Goal: Information Seeking & Learning: Learn about a topic

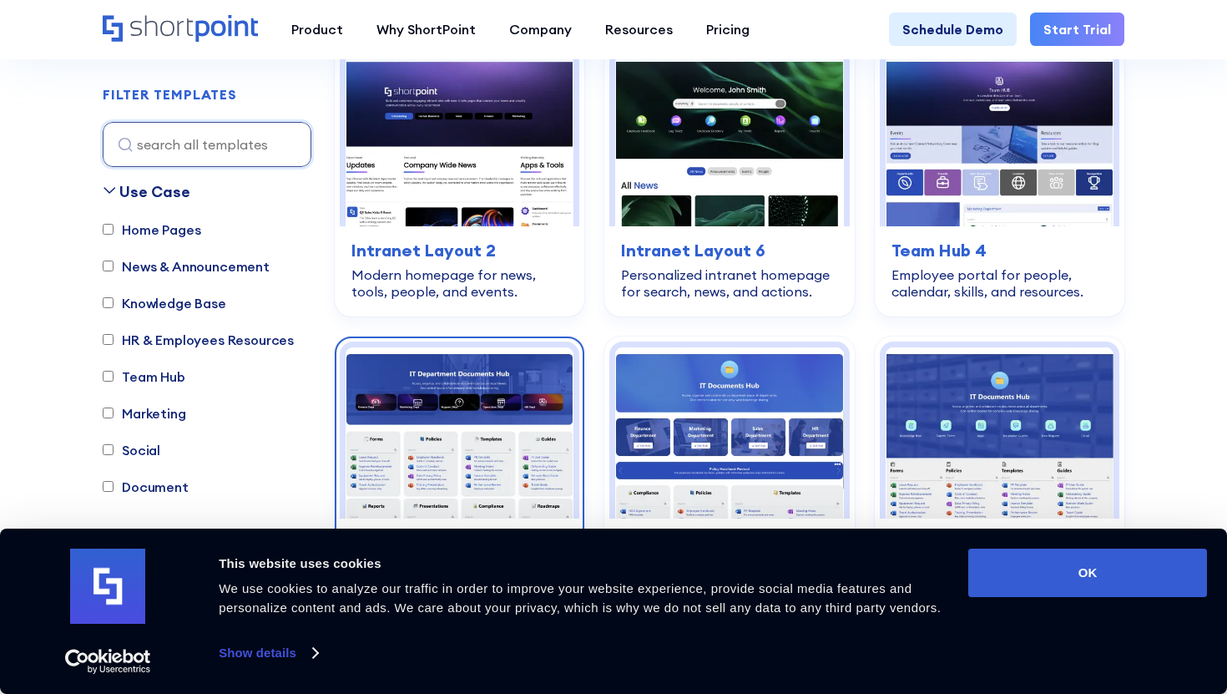
scroll to position [565, 0]
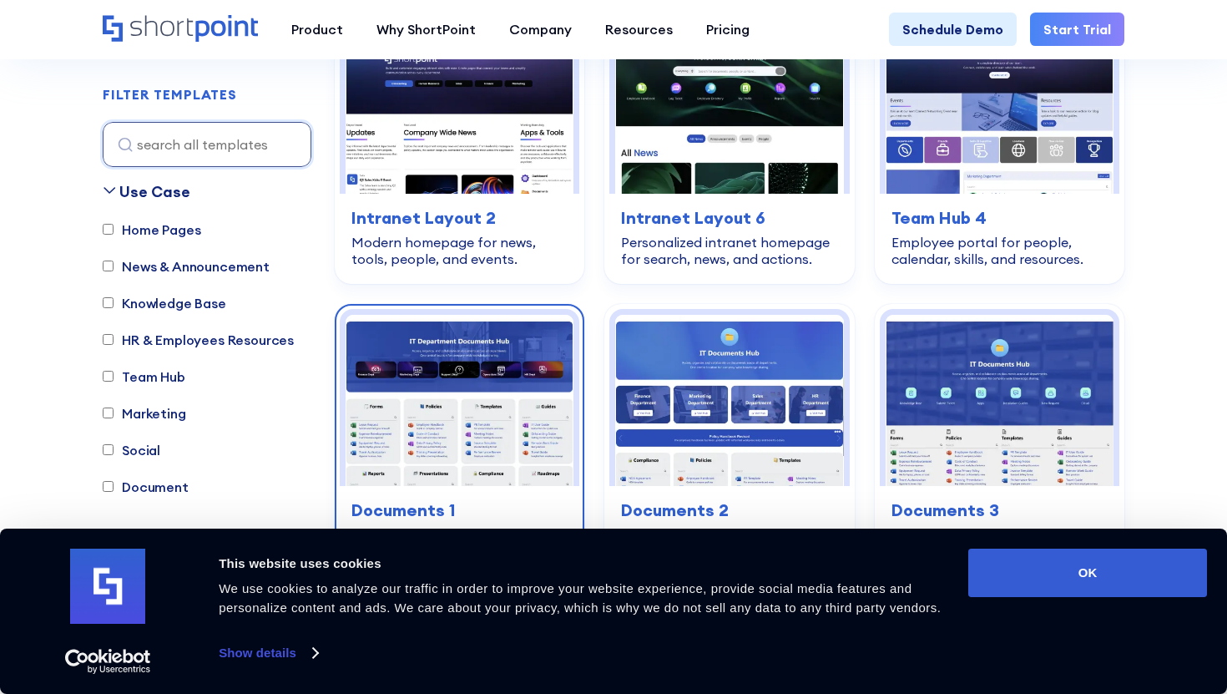
click at [512, 354] on img at bounding box center [460, 400] width 228 height 171
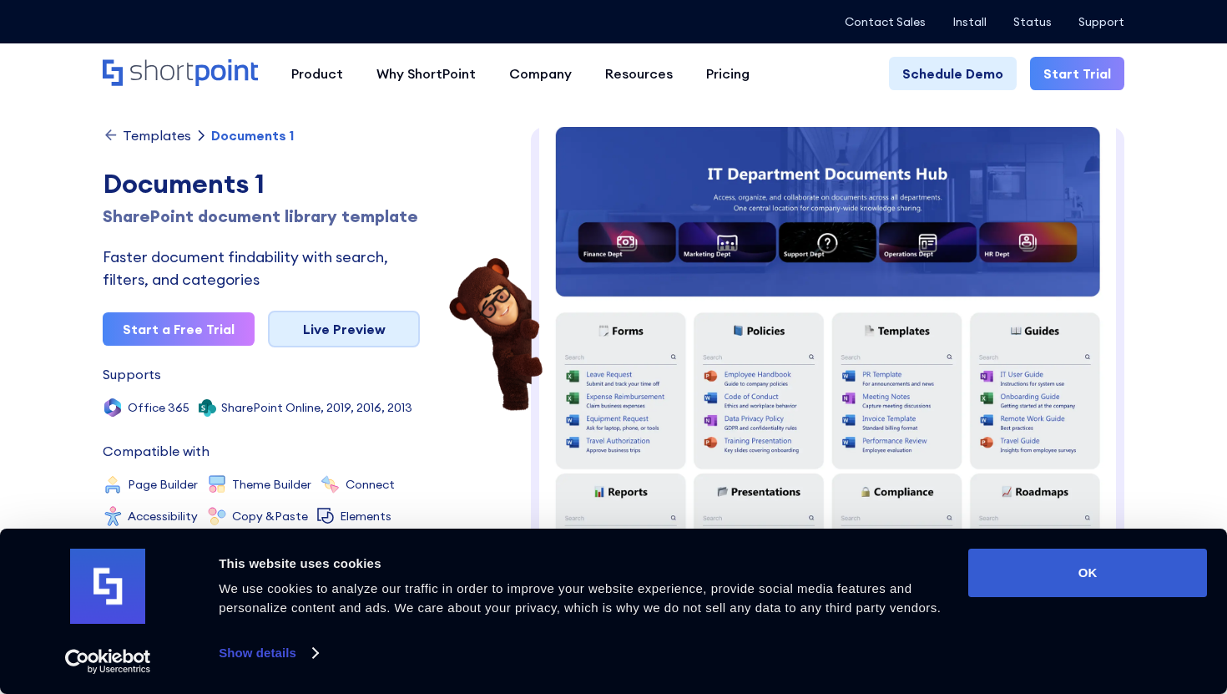
scroll to position [13, 0]
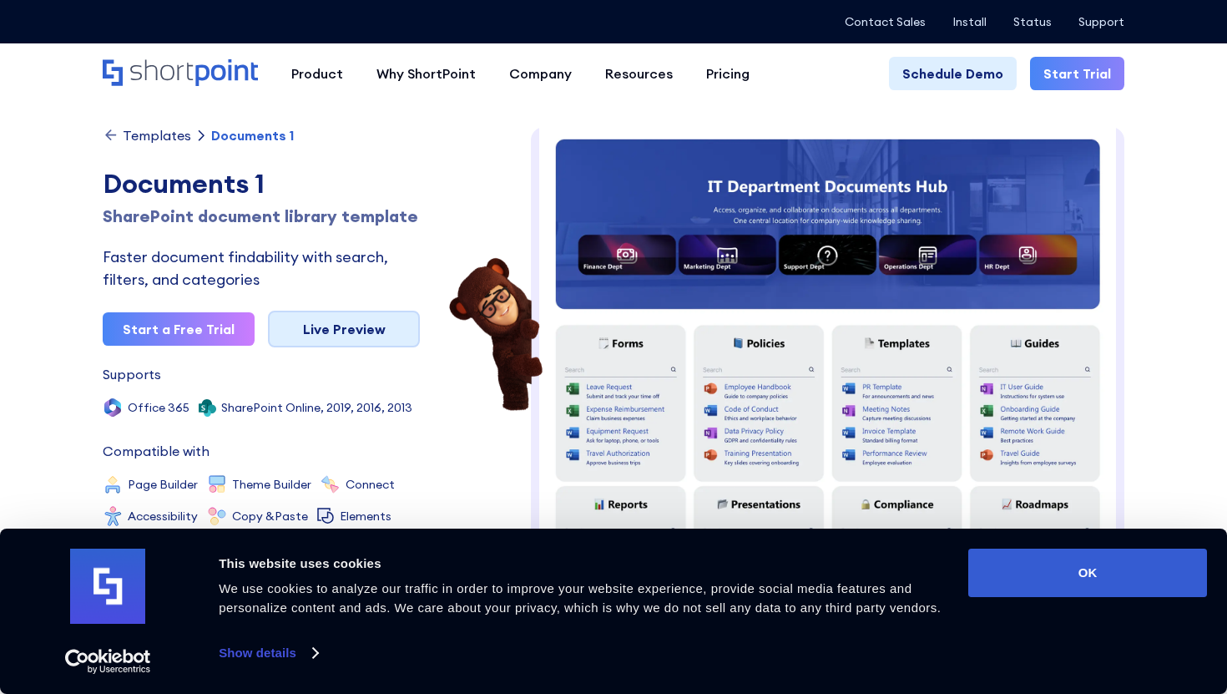
click at [314, 347] on link "Live Preview" at bounding box center [344, 329] width 152 height 37
